Goal: Information Seeking & Learning: Find specific page/section

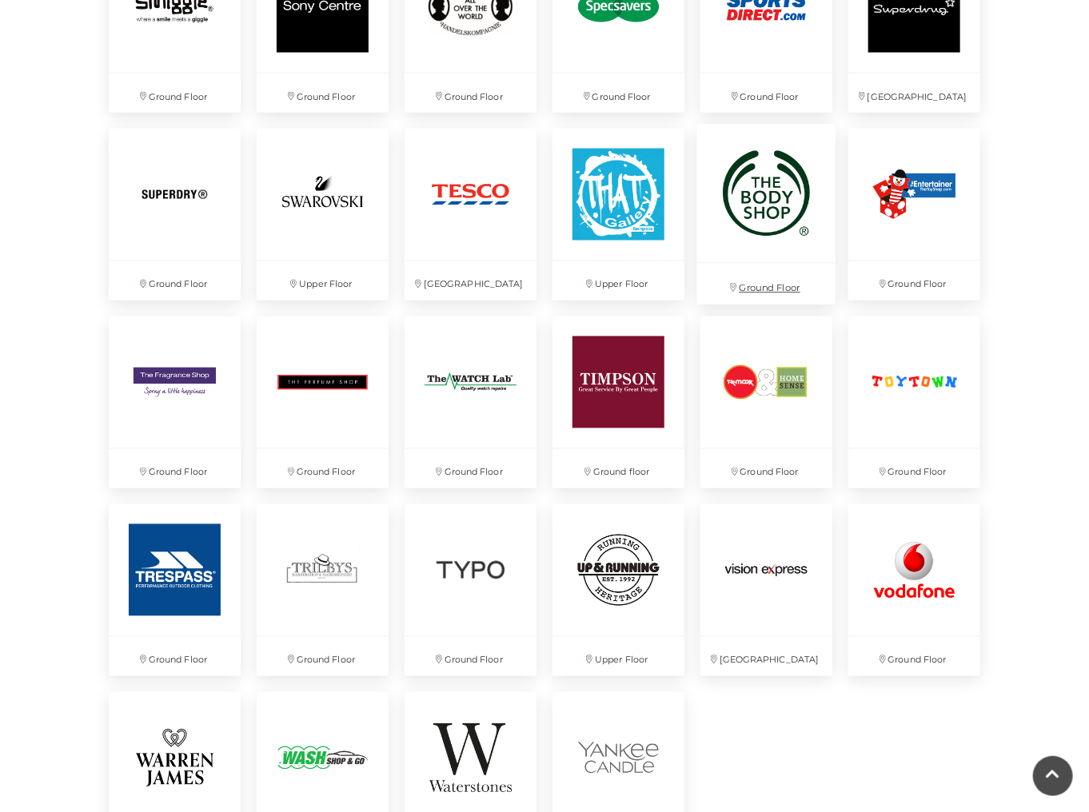
scroll to position [3901, 0]
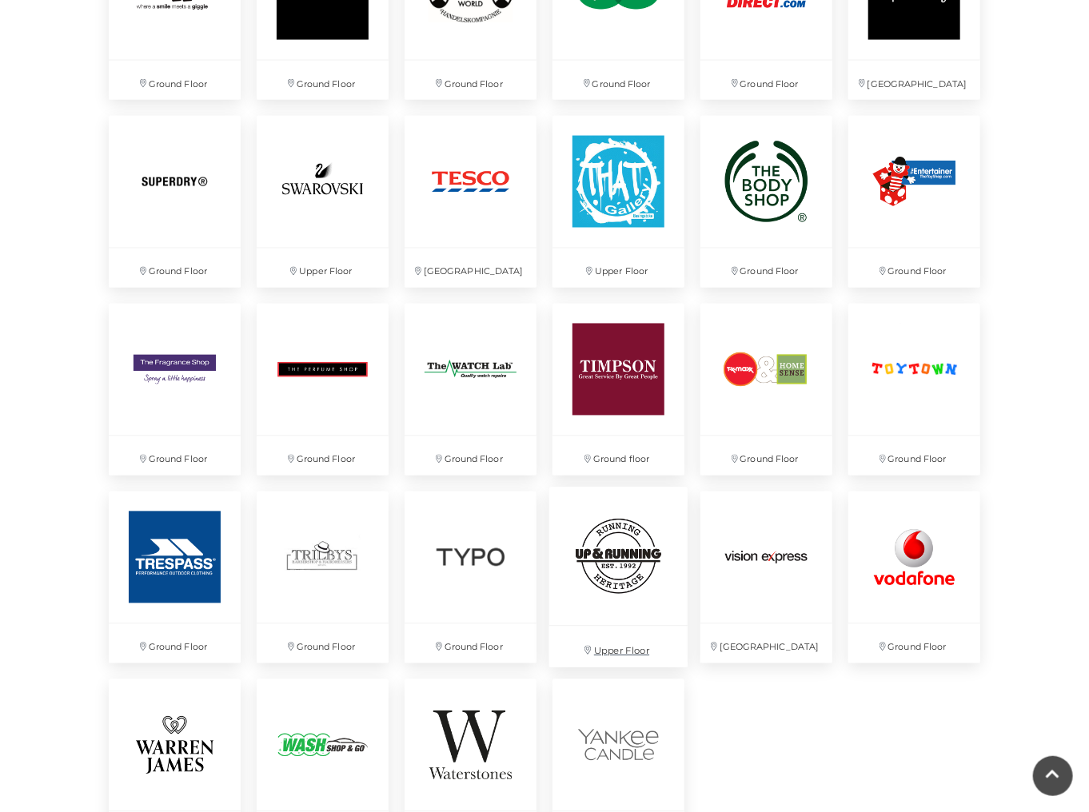
click at [636, 534] on img at bounding box center [618, 557] width 138 height 138
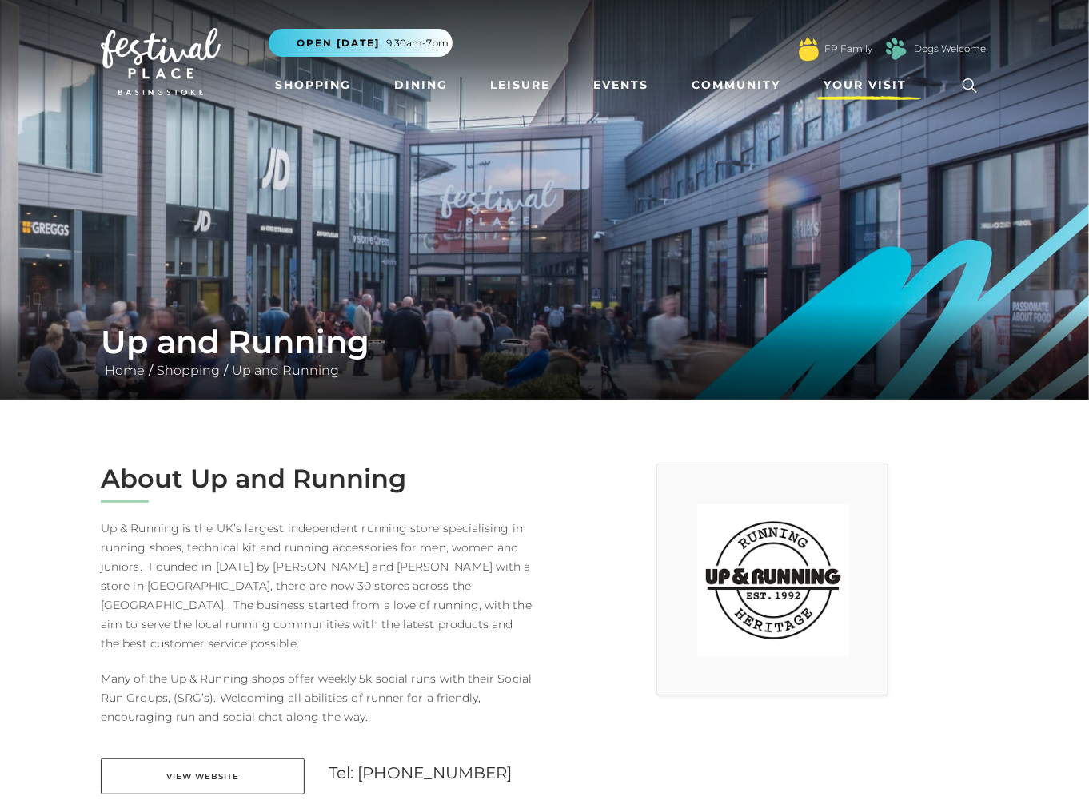
click at [854, 86] on span "Your Visit" at bounding box center [864, 85] width 83 height 17
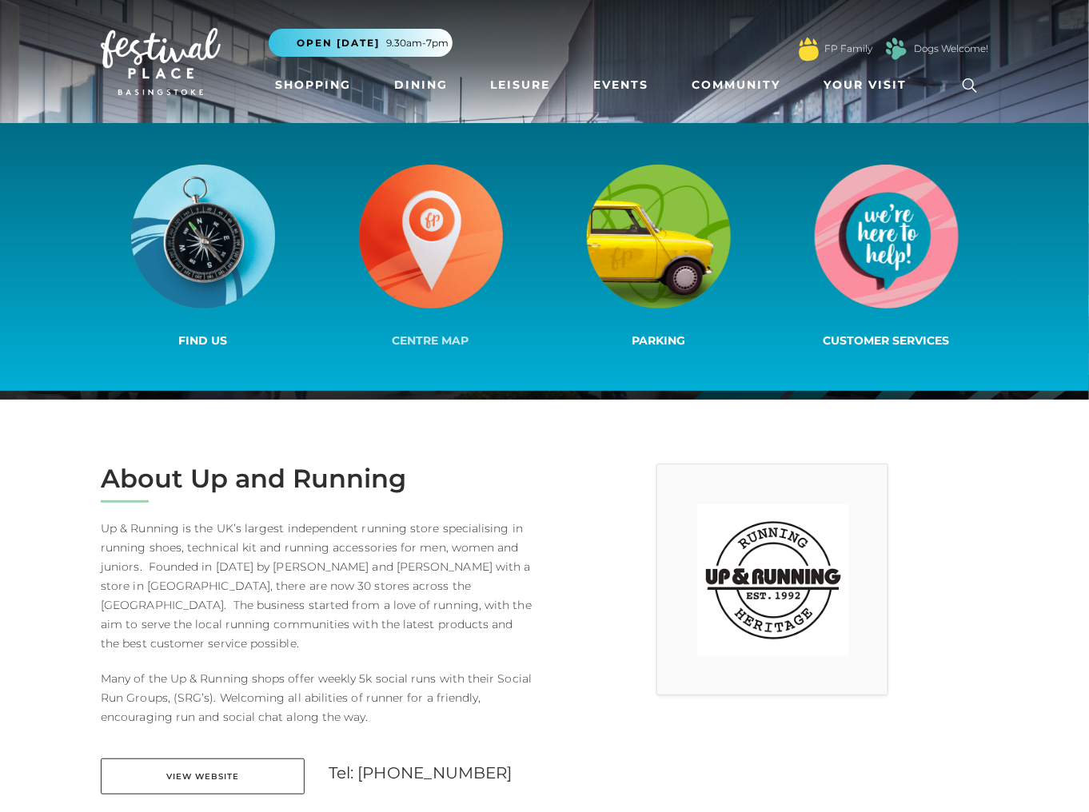
click at [439, 227] on img at bounding box center [431, 237] width 144 height 144
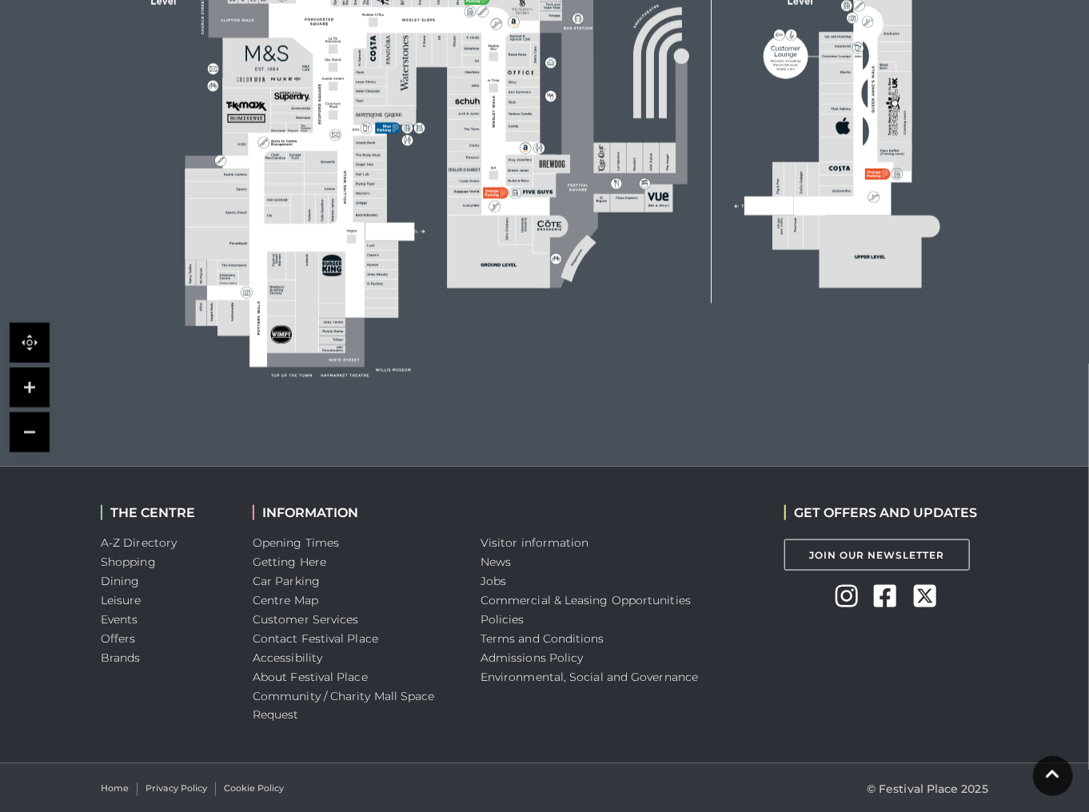
scroll to position [656, 0]
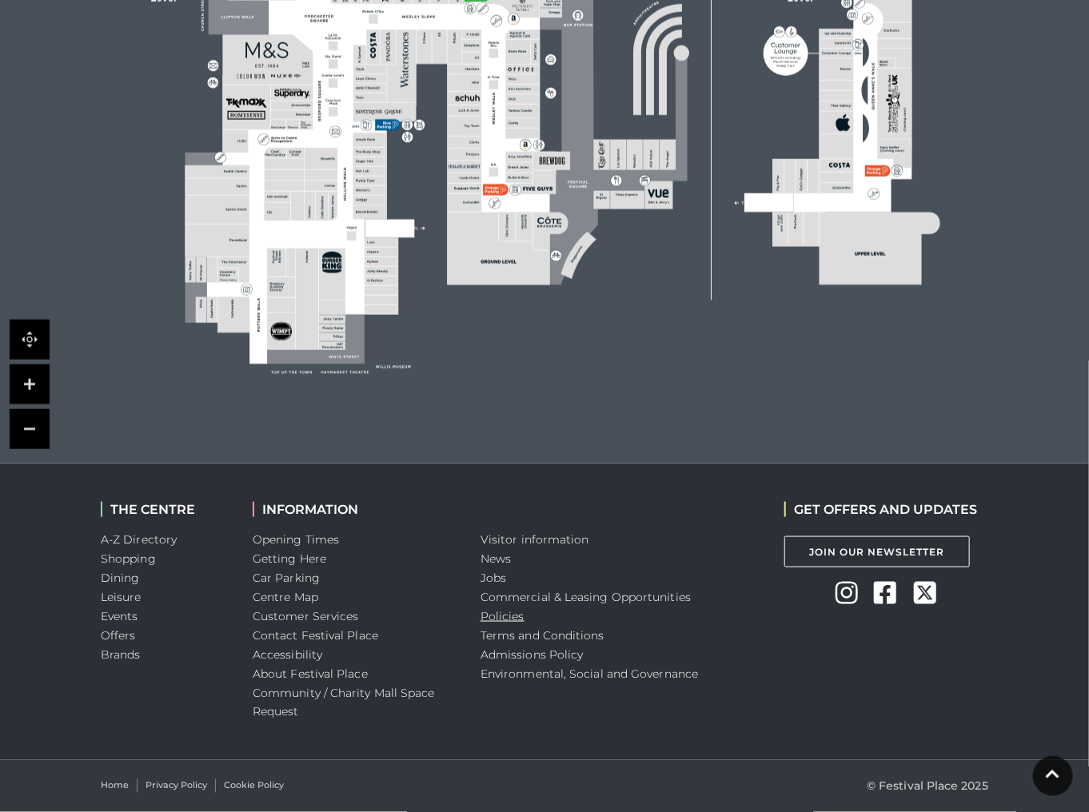
click at [487, 613] on link "Policies" at bounding box center [502, 616] width 44 height 14
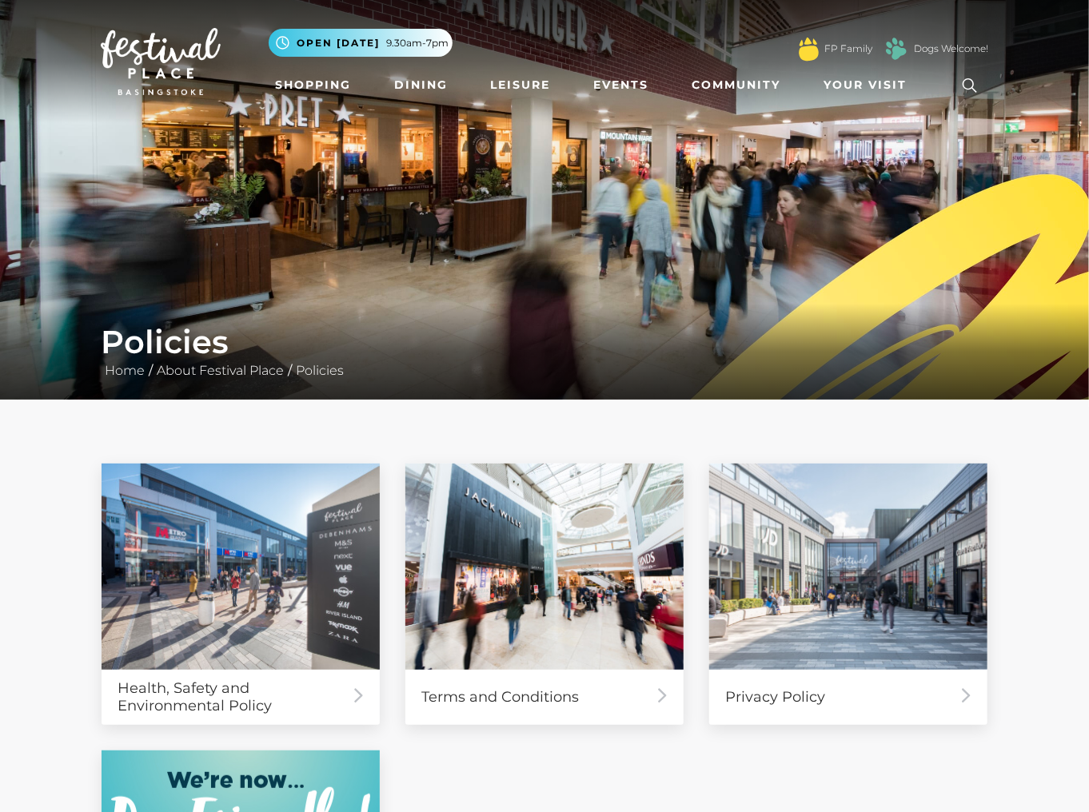
scroll to position [320, 0]
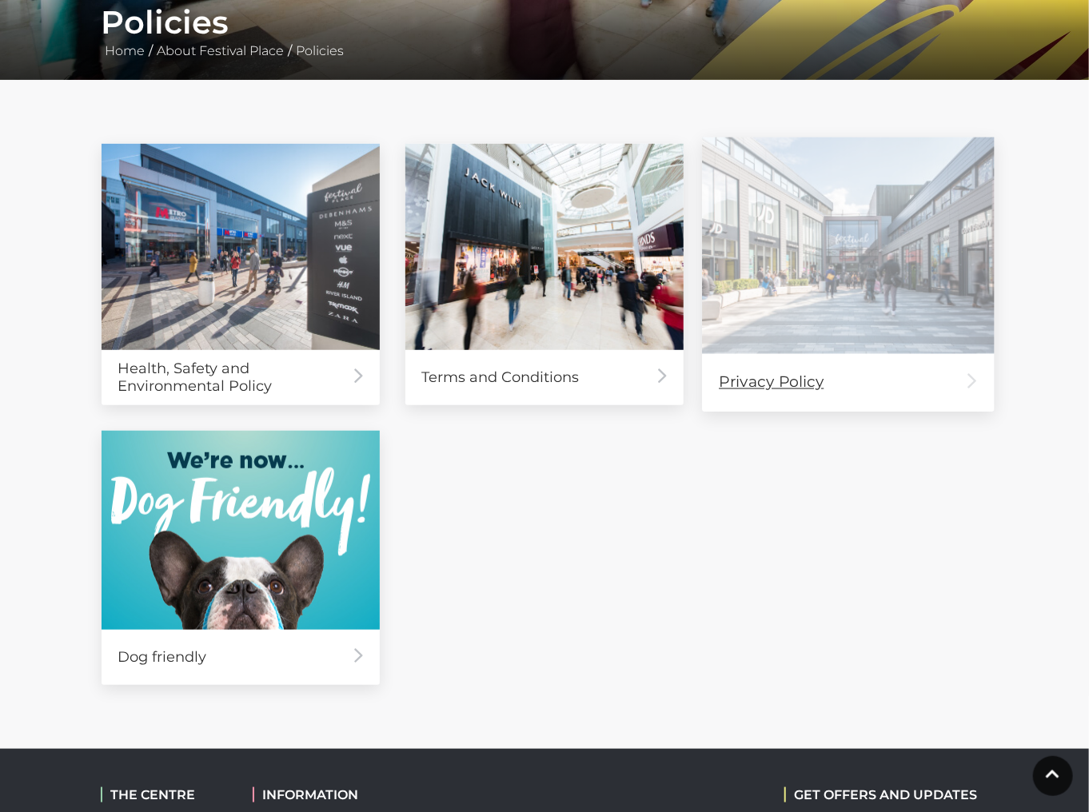
click at [759, 376] on div "Privacy Policy" at bounding box center [848, 382] width 292 height 58
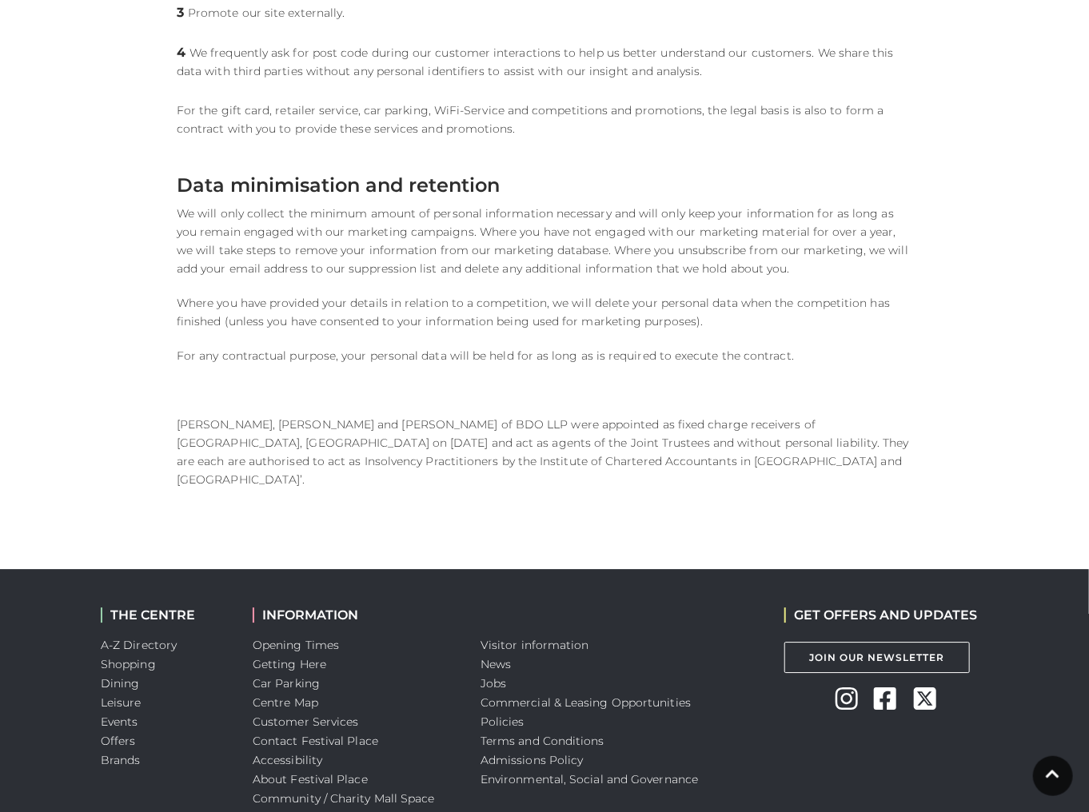
scroll to position [1896, 0]
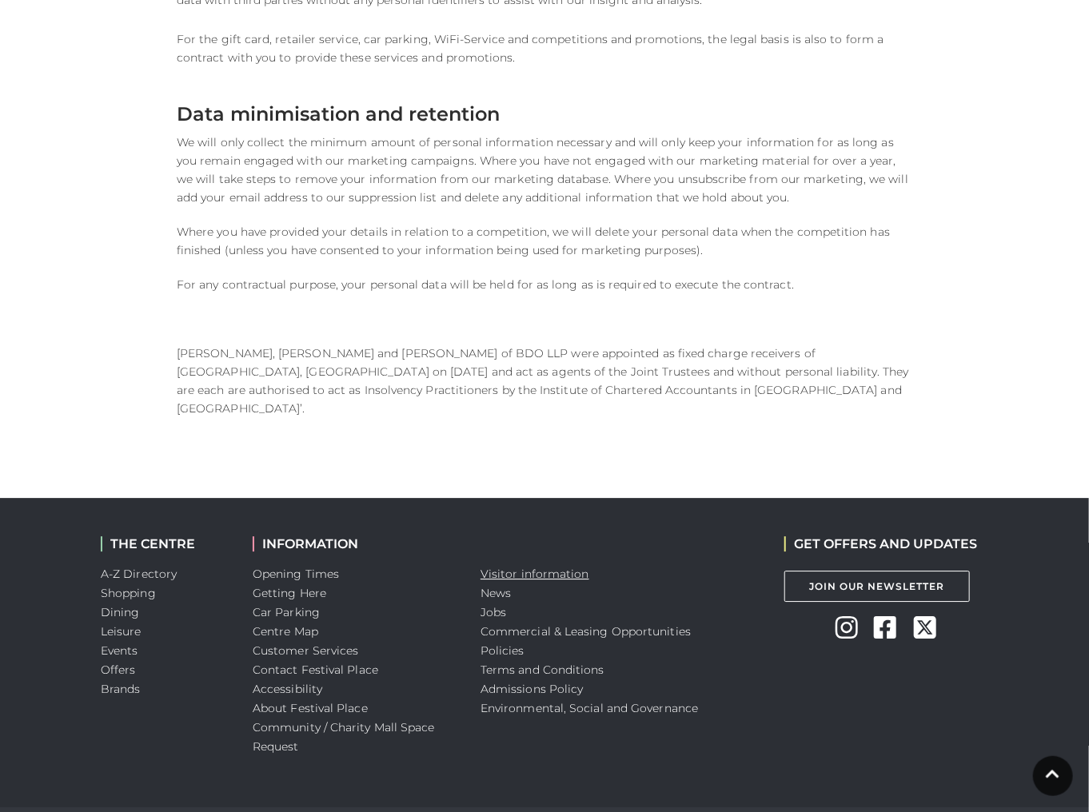
click at [496, 567] on link "Visitor information" at bounding box center [534, 574] width 109 height 14
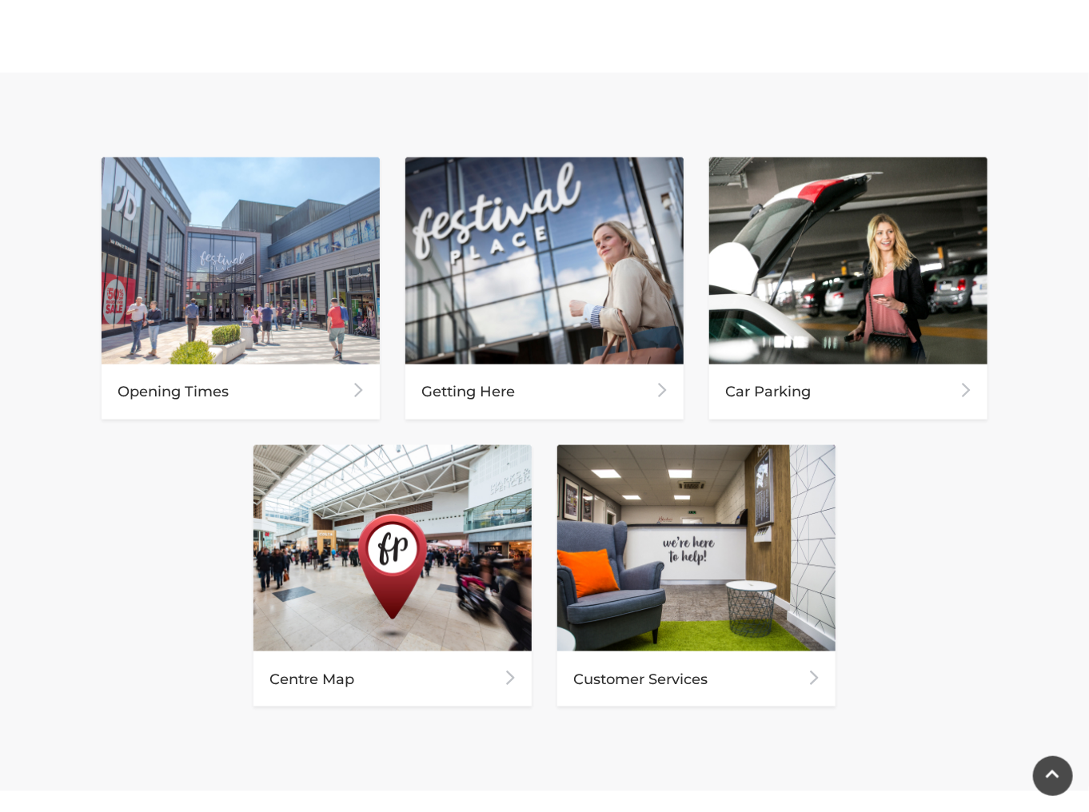
scroll to position [640, 0]
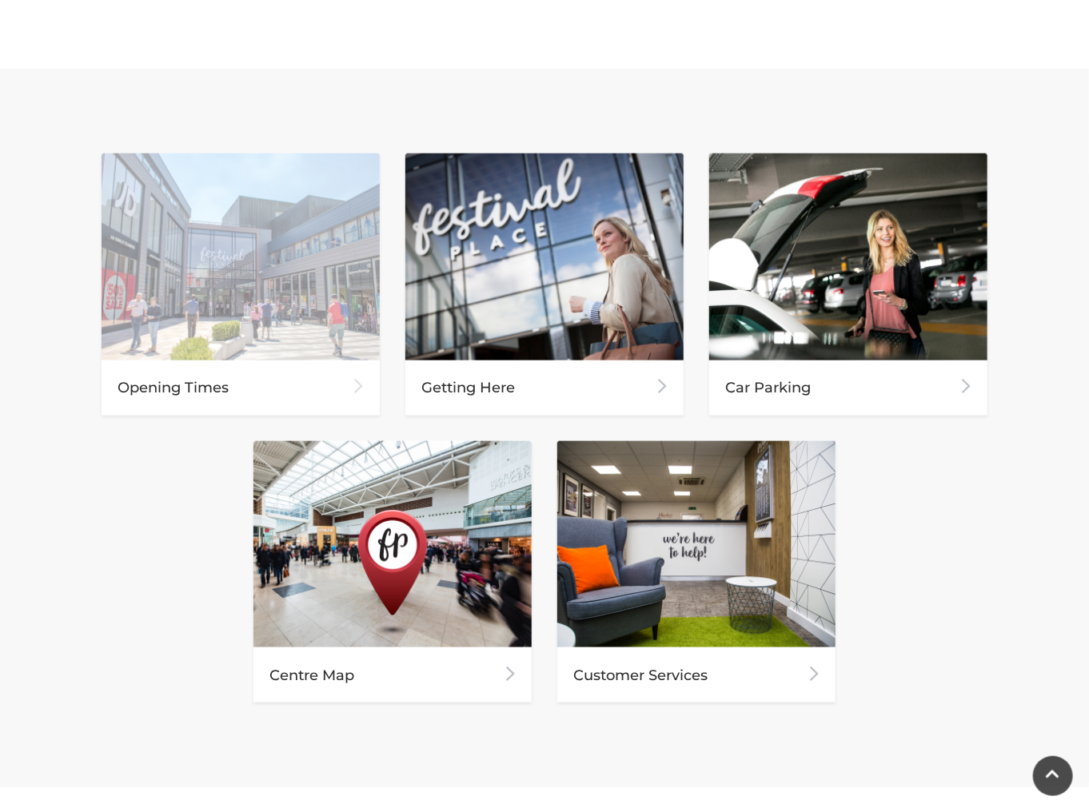
click at [186, 385] on div "Opening Times" at bounding box center [241, 388] width 278 height 55
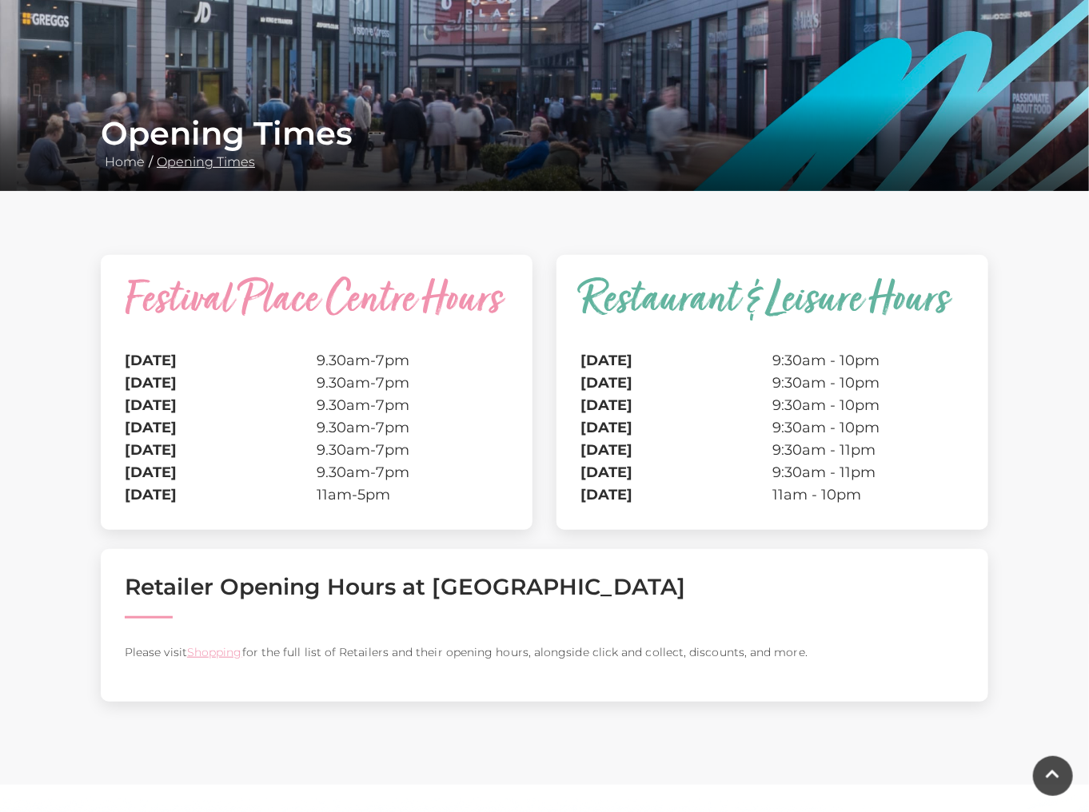
scroll to position [256, 0]
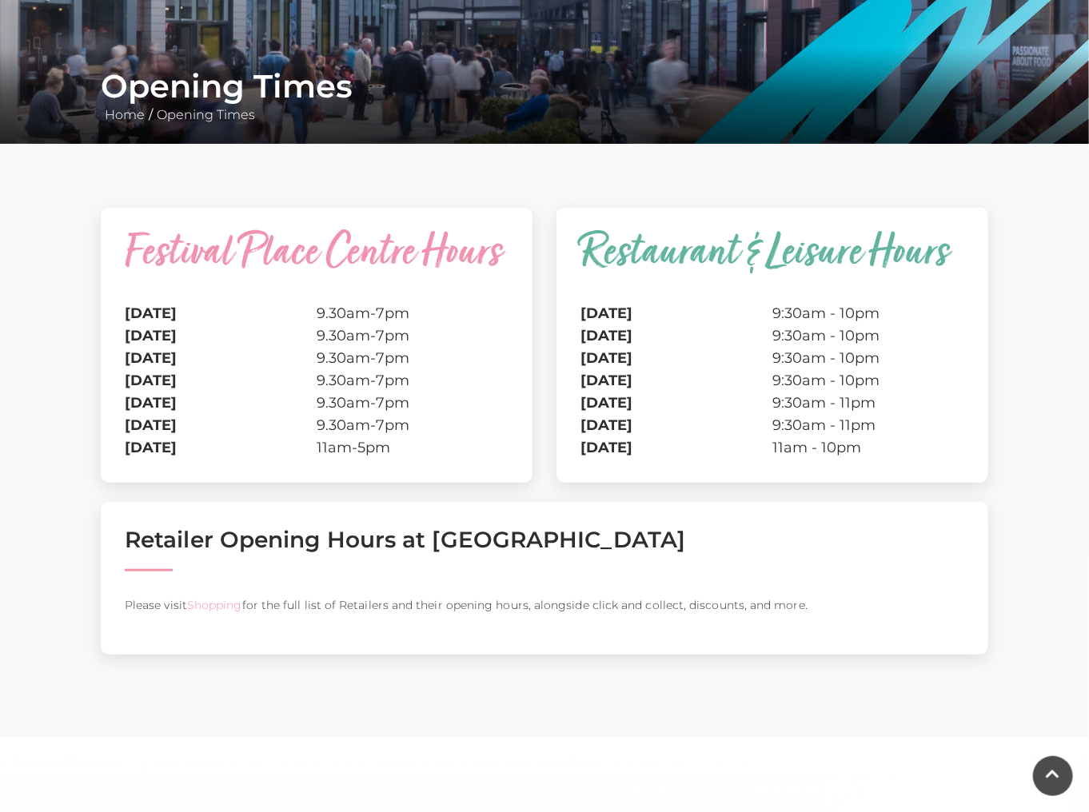
click at [203, 604] on link "Shopping" at bounding box center [214, 605] width 55 height 14
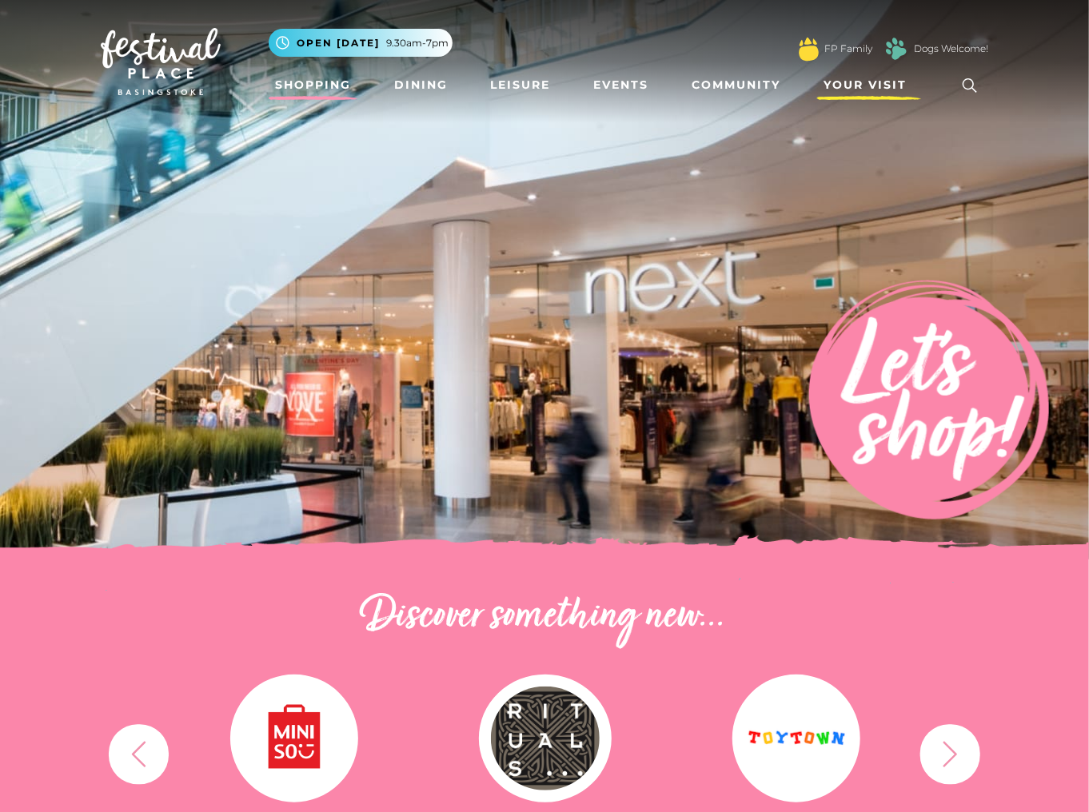
click at [883, 78] on span "Your Visit" at bounding box center [864, 85] width 83 height 17
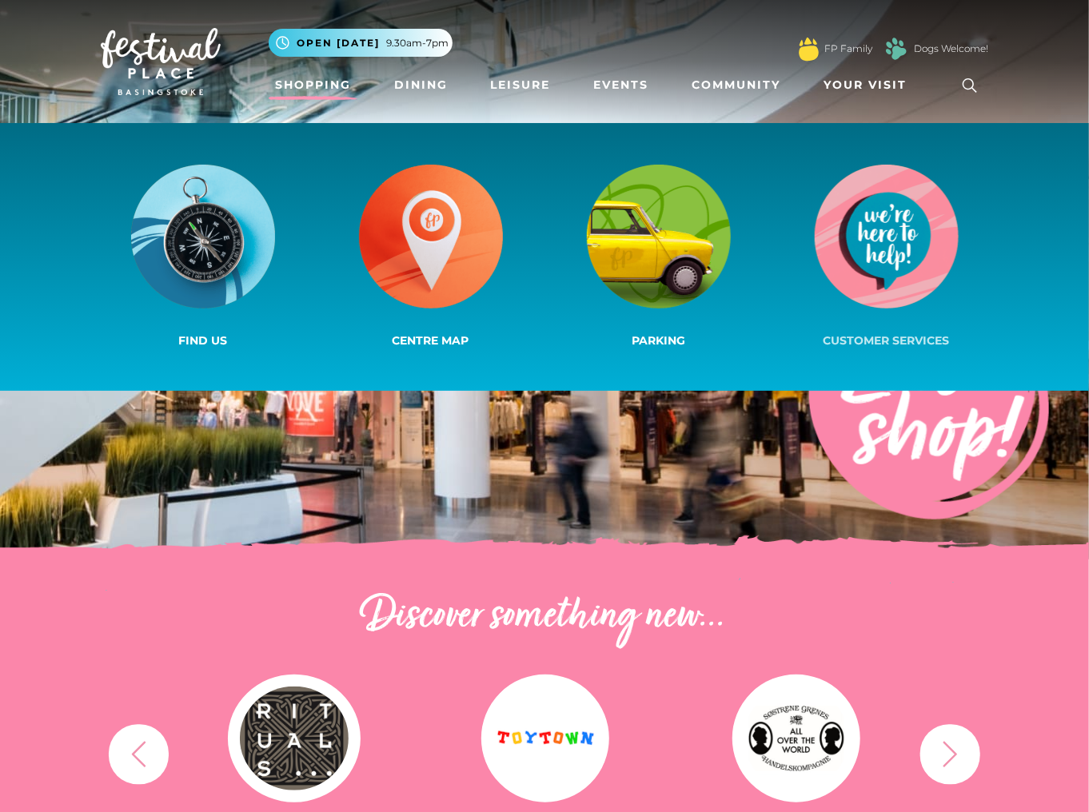
click at [860, 209] on img at bounding box center [887, 237] width 144 height 144
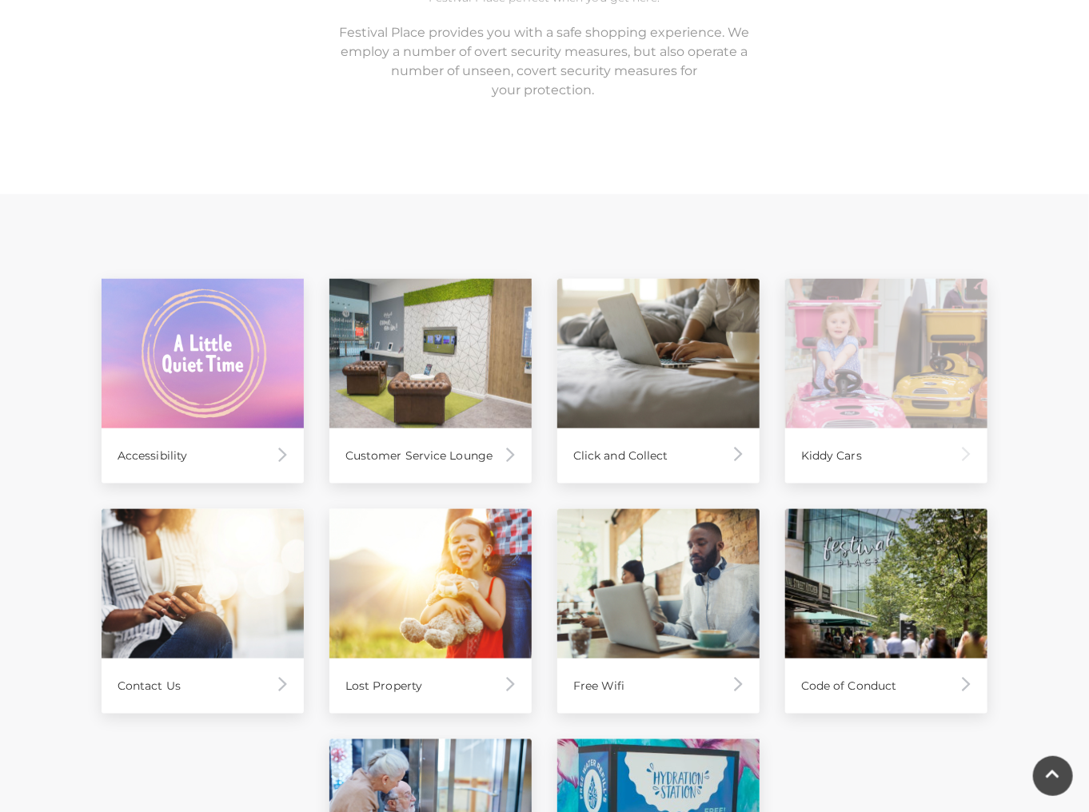
scroll to position [831, 0]
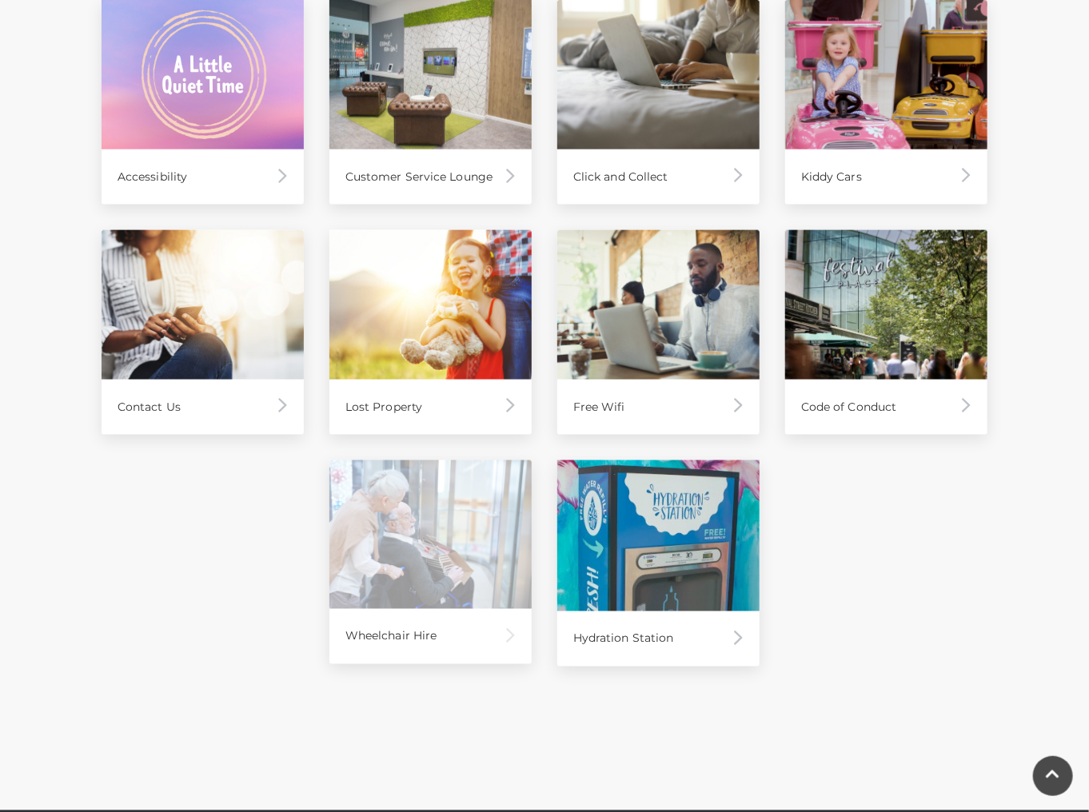
click at [425, 630] on div "Wheelchair Hire" at bounding box center [430, 636] width 202 height 55
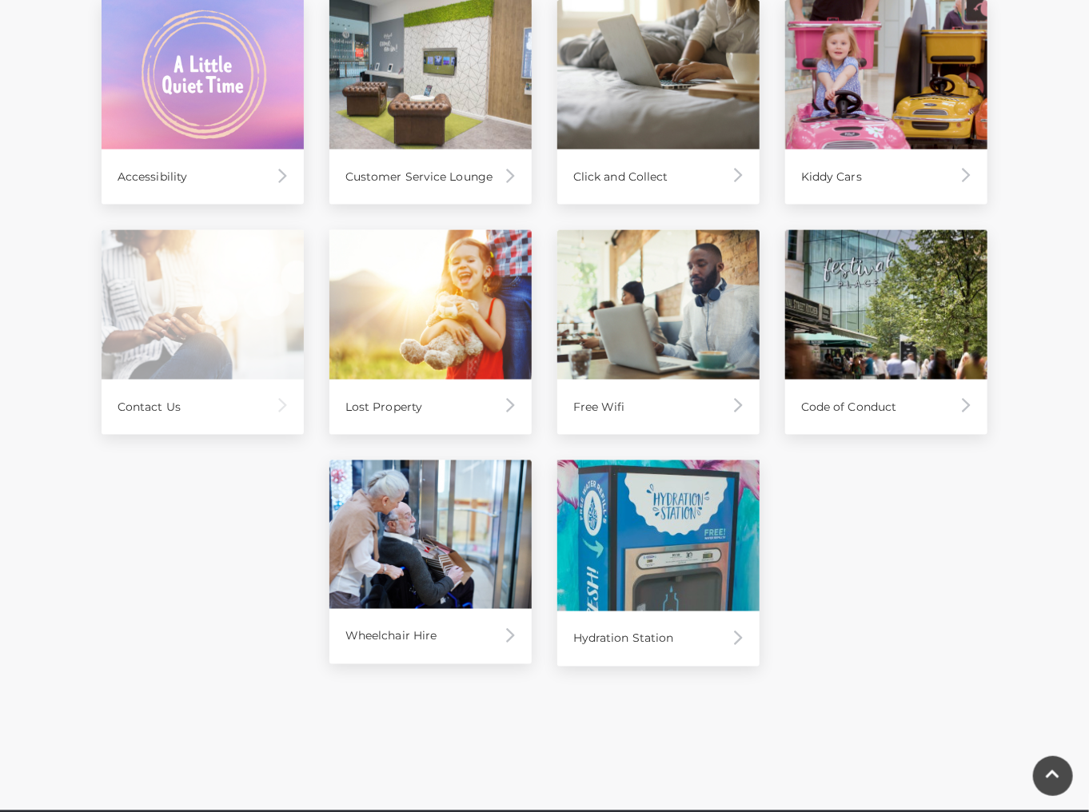
click at [151, 397] on div "Contact Us" at bounding box center [203, 407] width 202 height 55
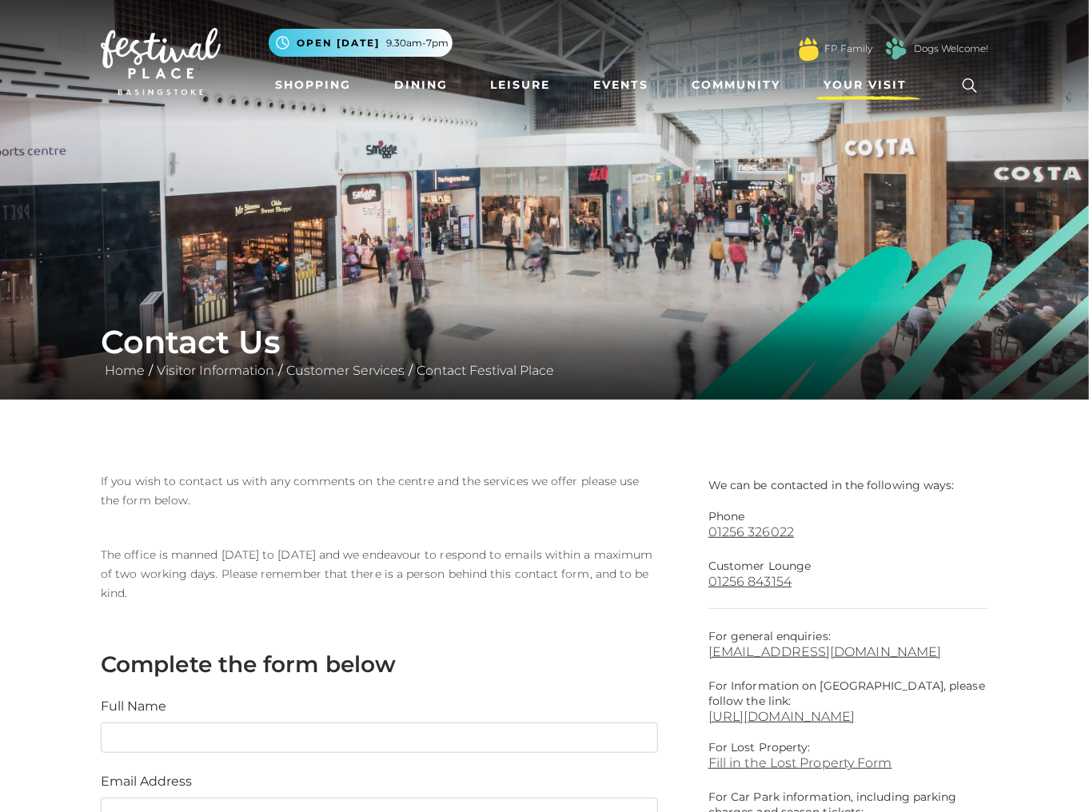
click at [886, 78] on span "Your Visit" at bounding box center [864, 85] width 83 height 17
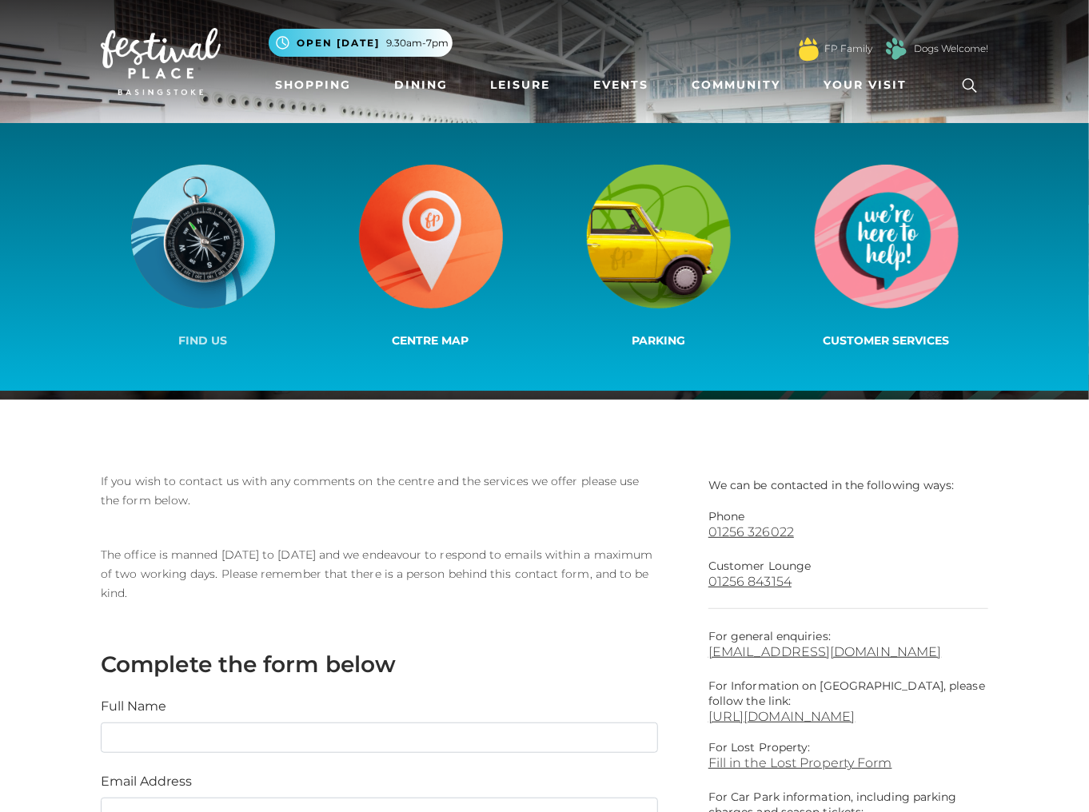
click at [207, 233] on img at bounding box center [203, 237] width 144 height 144
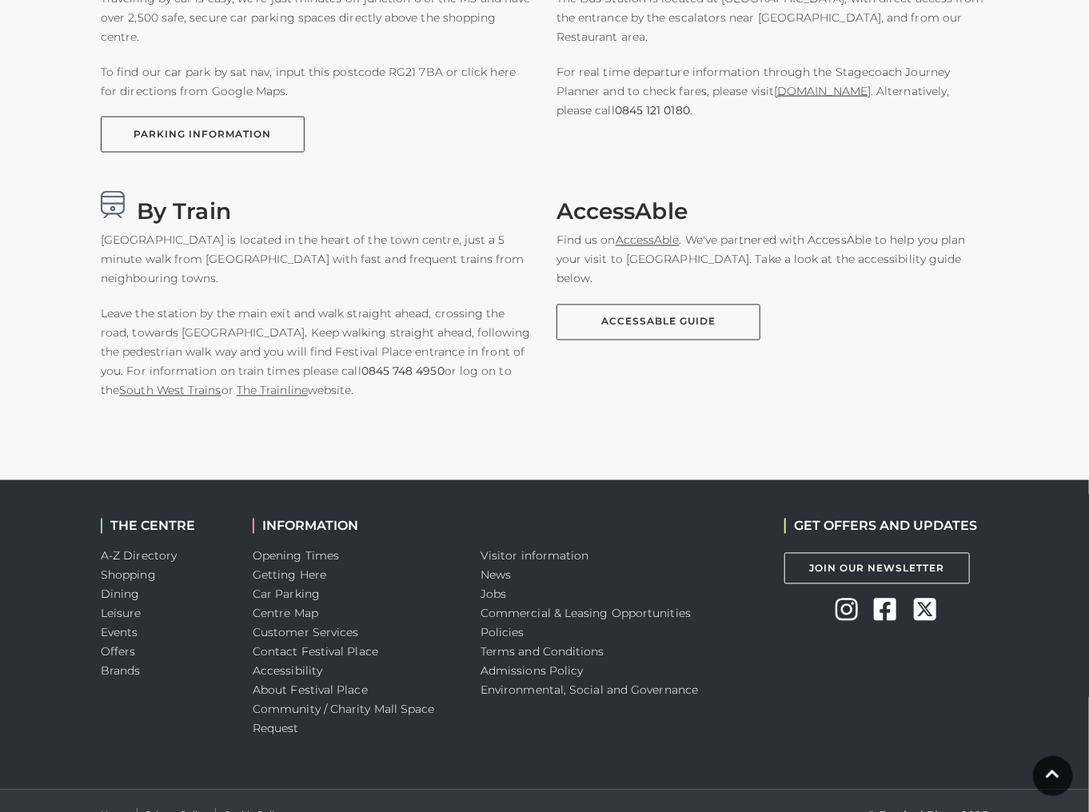
scroll to position [1160, 0]
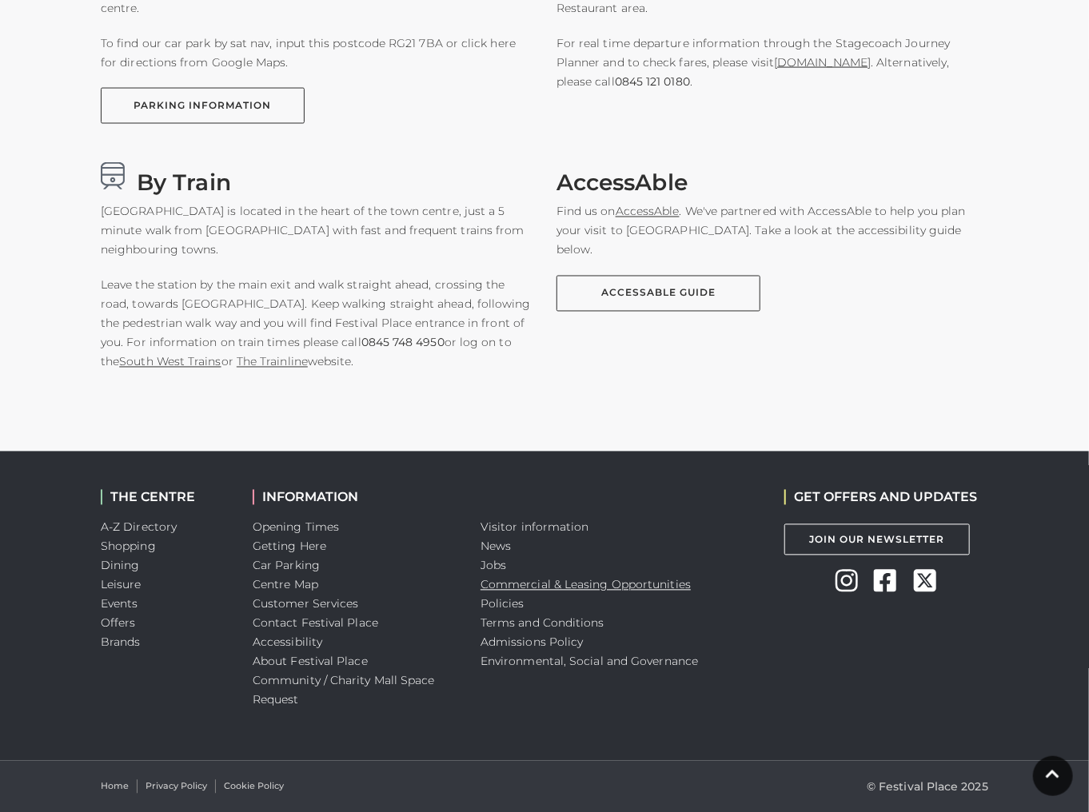
click at [531, 583] on link "Commercial & Leasing Opportunities" at bounding box center [585, 585] width 210 height 14
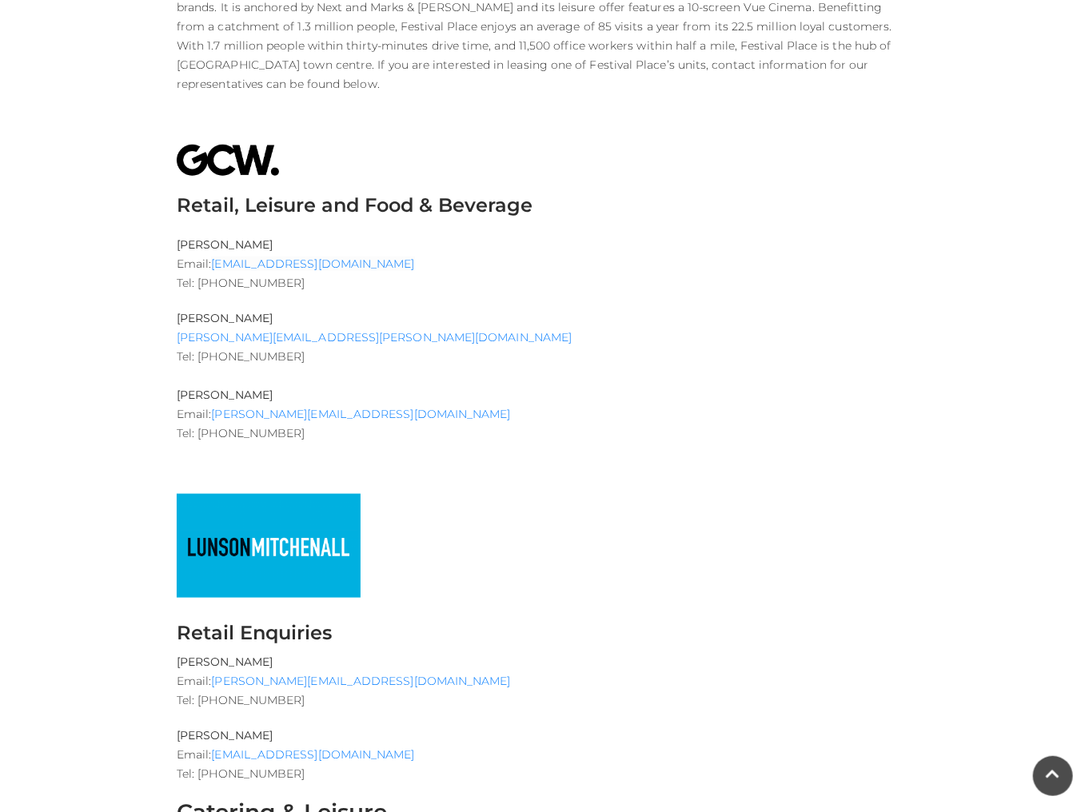
scroll to position [411, 0]
